Goal: Task Accomplishment & Management: Use online tool/utility

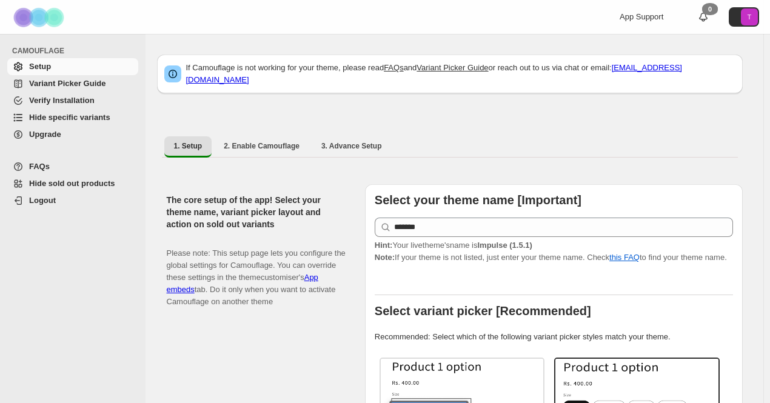
click at [70, 113] on span "Hide specific variants" at bounding box center [69, 117] width 81 height 9
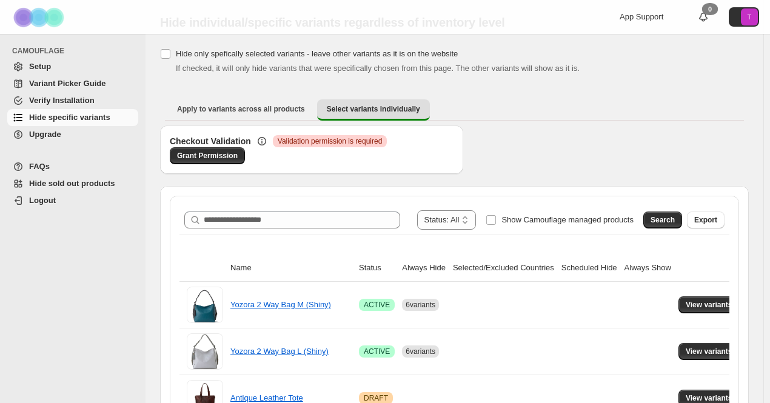
scroll to position [61, 0]
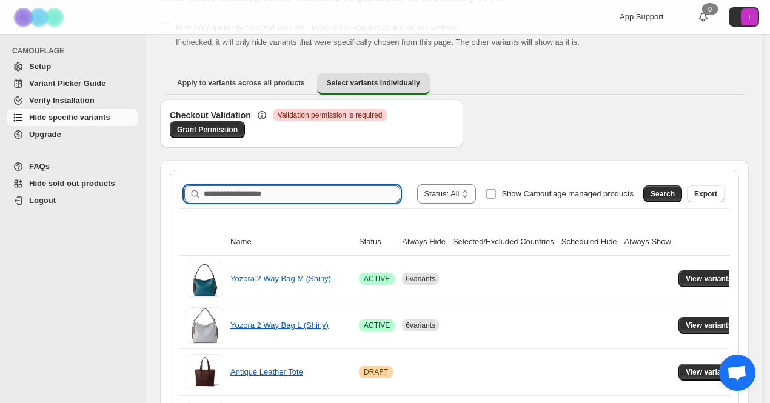
click at [304, 195] on input "Search product name" at bounding box center [302, 193] width 196 height 17
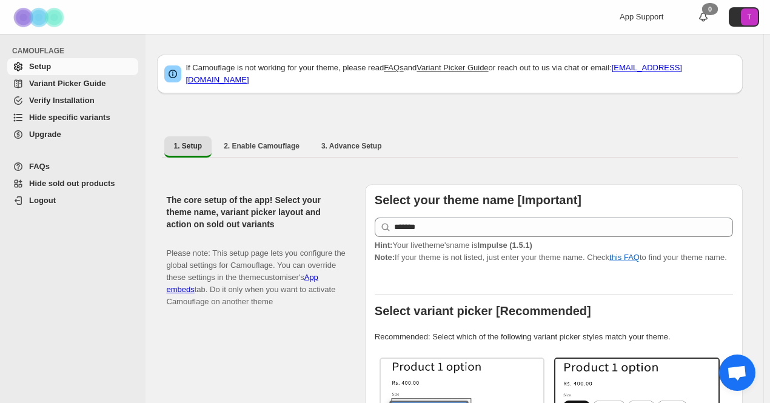
click at [50, 113] on span "Hide specific variants" at bounding box center [69, 117] width 81 height 9
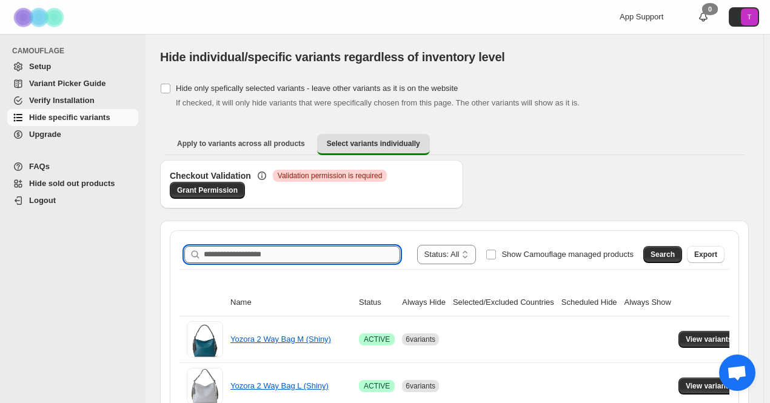
click at [217, 253] on input "Search product name" at bounding box center [302, 254] width 196 height 17
paste input "*******"
type input "*******"
click at [669, 258] on span "Search" at bounding box center [662, 255] width 24 height 10
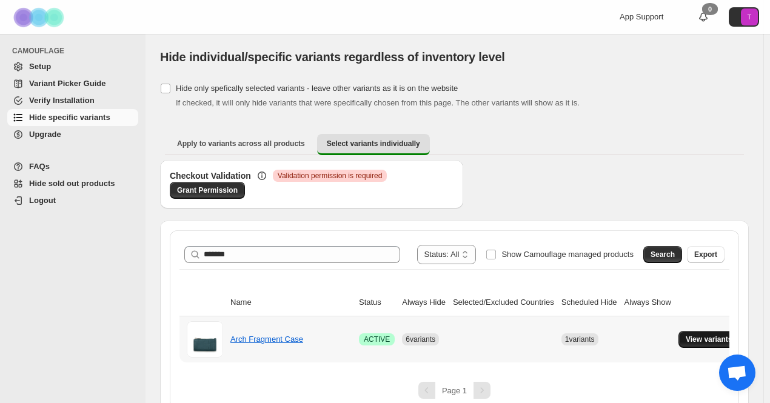
click at [692, 340] on span "View variants" at bounding box center [709, 340] width 47 height 10
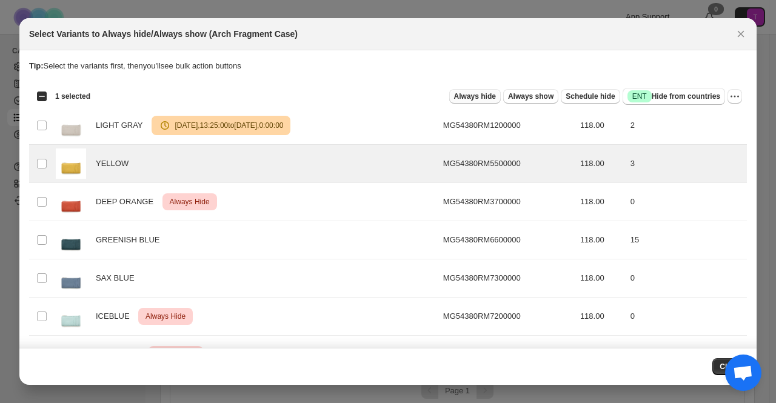
click at [478, 96] on span "Always hide" at bounding box center [475, 97] width 42 height 10
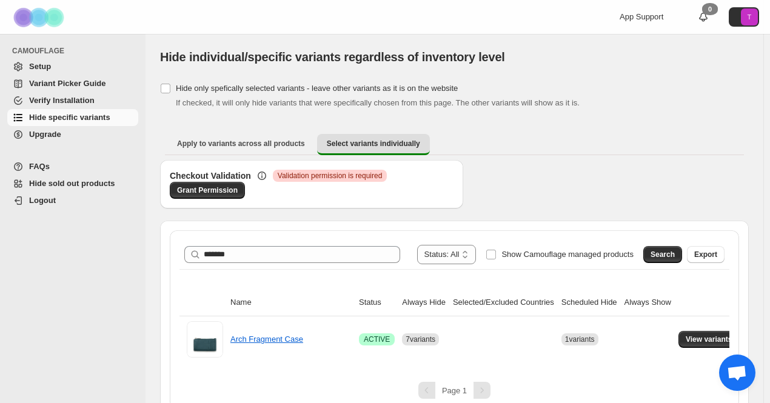
scroll to position [14, 0]
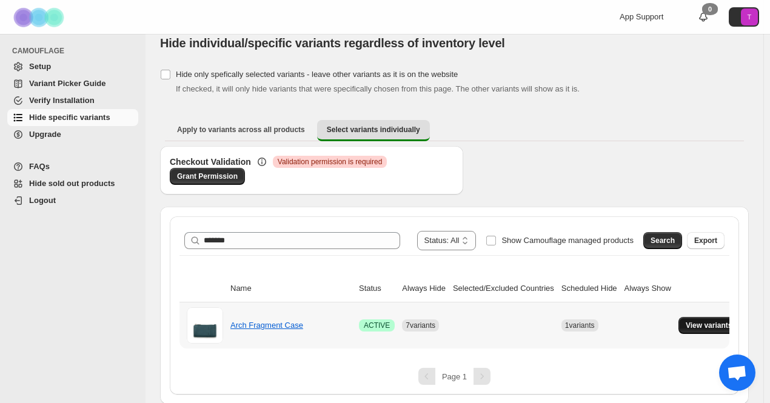
click at [690, 327] on span "View variants" at bounding box center [709, 326] width 47 height 10
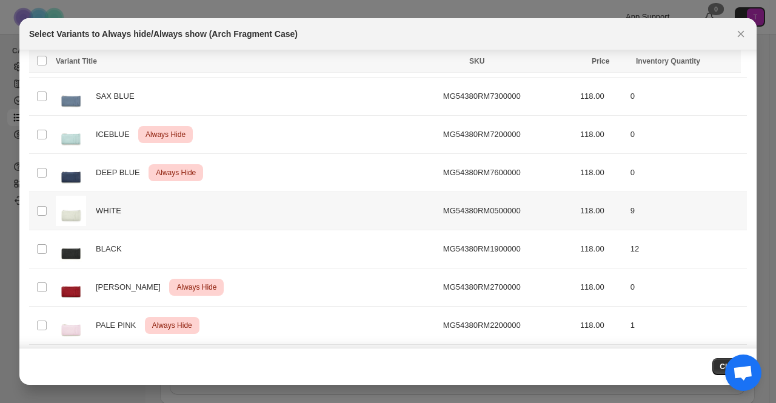
scroll to position [361, 0]
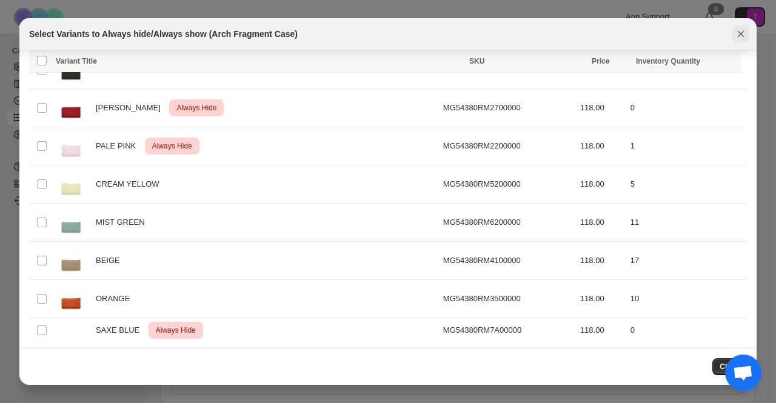
click at [744, 31] on icon "Close" at bounding box center [741, 34] width 12 height 12
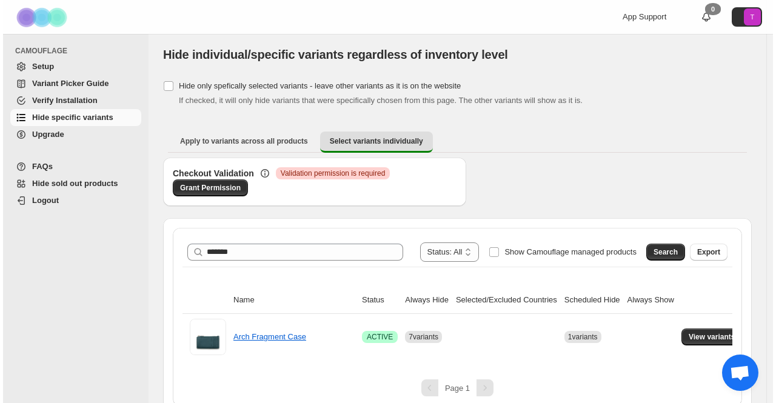
scroll to position [0, 0]
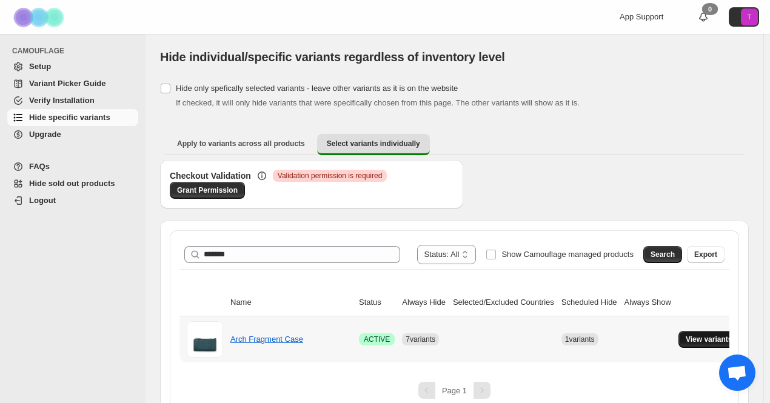
click at [692, 335] on span "View variants" at bounding box center [709, 340] width 47 height 10
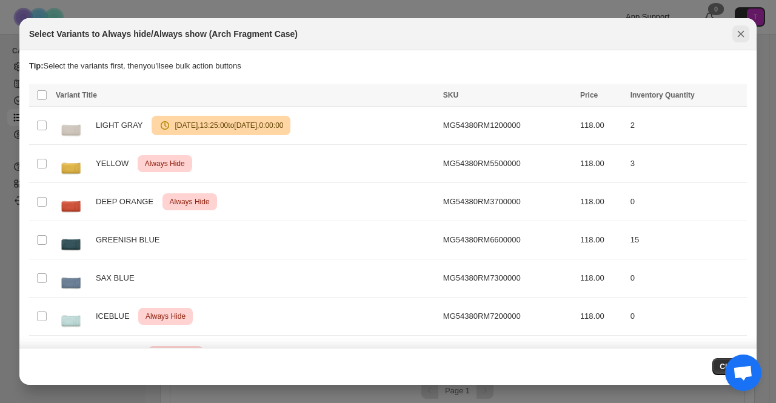
click at [744, 27] on button "Close" at bounding box center [740, 33] width 17 height 17
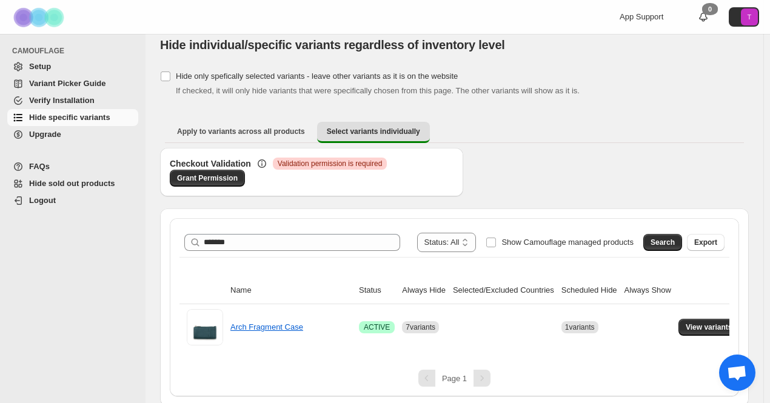
scroll to position [14, 0]
